Goal: Use online tool/utility: Utilize a website feature to perform a specific function

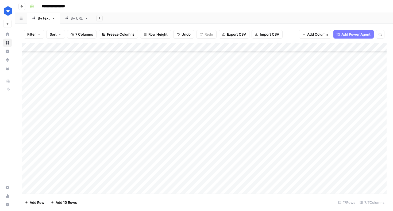
scroll to position [21, 0]
click at [102, 179] on div "Add Column" at bounding box center [204, 118] width 365 height 151
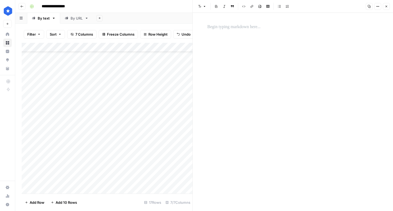
click at [85, 171] on div "Add Column" at bounding box center [107, 118] width 171 height 151
click at [387, 7] on icon "button" at bounding box center [387, 7] width 2 height 2
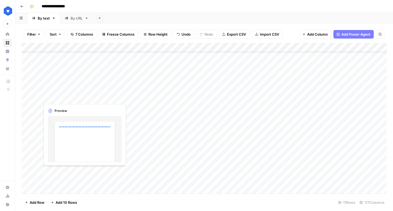
click at [91, 171] on div "Add Column" at bounding box center [204, 118] width 365 height 151
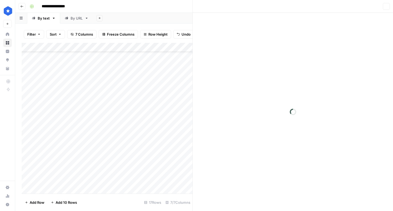
click at [91, 171] on div at bounding box center [79, 171] width 78 height 10
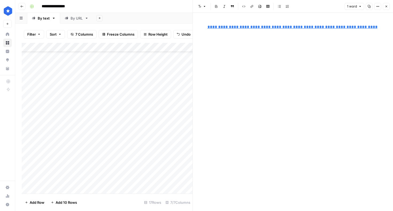
click at [73, 18] on div "By URL" at bounding box center [77, 18] width 12 height 5
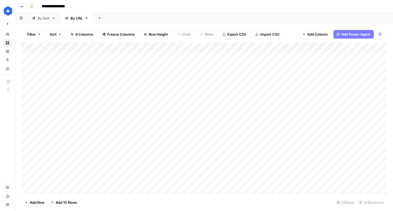
scroll to position [158, 0]
type input "***"
click at [96, 170] on div "Add Column" at bounding box center [204, 118] width 365 height 151
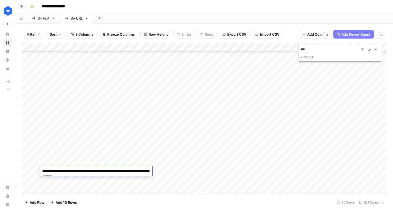
click at [96, 170] on textarea "**********" at bounding box center [96, 173] width 112 height 13
click at [208, 172] on div "Add Column" at bounding box center [204, 118] width 365 height 151
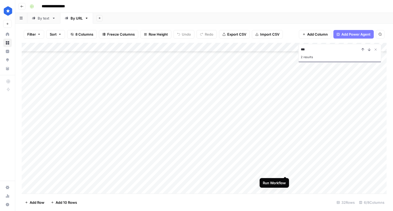
click at [287, 172] on div "Add Column" at bounding box center [204, 118] width 365 height 151
click at [41, 18] on div "By text" at bounding box center [44, 18] width 12 height 5
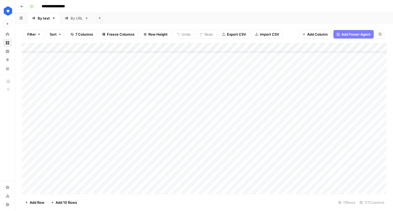
click at [86, 170] on div "Add Column" at bounding box center [204, 118] width 365 height 151
click at [156, 171] on div "Add Column" at bounding box center [204, 118] width 365 height 151
click at [82, 18] on div "By URL" at bounding box center [77, 18] width 12 height 5
click at [53, 188] on div "Add Column" at bounding box center [204, 118] width 365 height 151
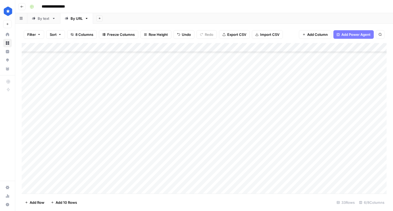
scroll to position [167, 0]
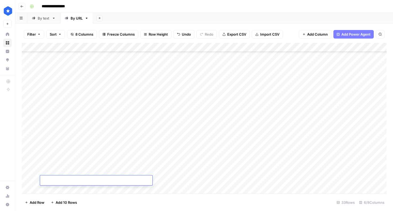
type textarea "**********"
click at [178, 179] on div "Add Column" at bounding box center [204, 118] width 365 height 151
click at [178, 179] on textarea at bounding box center [195, 180] width 86 height 7
type textarea "**********"
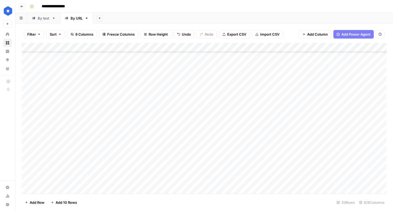
click at [260, 179] on div "Add Column" at bounding box center [204, 118] width 365 height 151
click at [100, 125] on div "Add Column" at bounding box center [204, 118] width 365 height 151
click at [285, 126] on div "Add Column" at bounding box center [204, 118] width 365 height 151
click at [286, 161] on div "Add Column" at bounding box center [204, 118] width 365 height 151
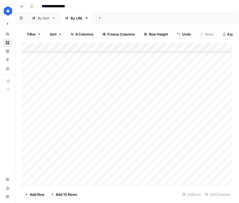
scroll to position [167, 0]
